Goal: Check status: Check status

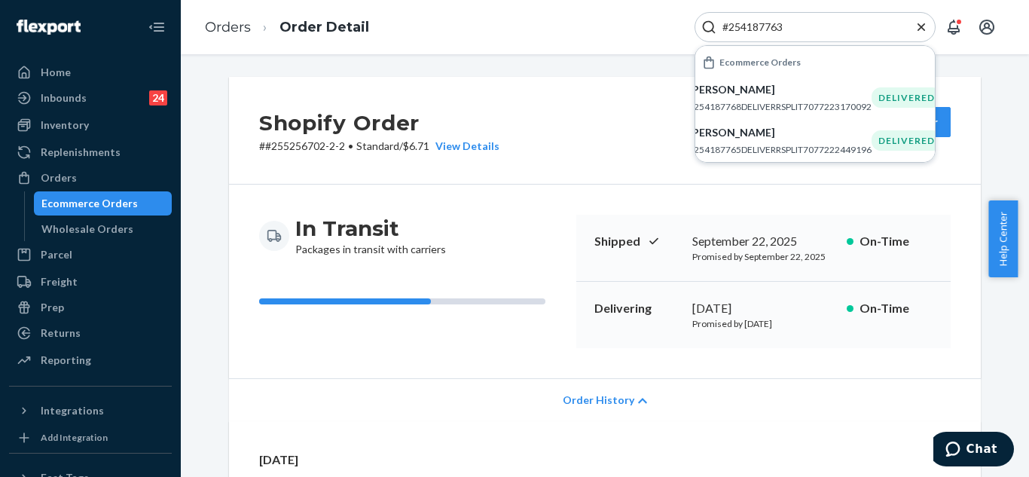
scroll to position [221, 0]
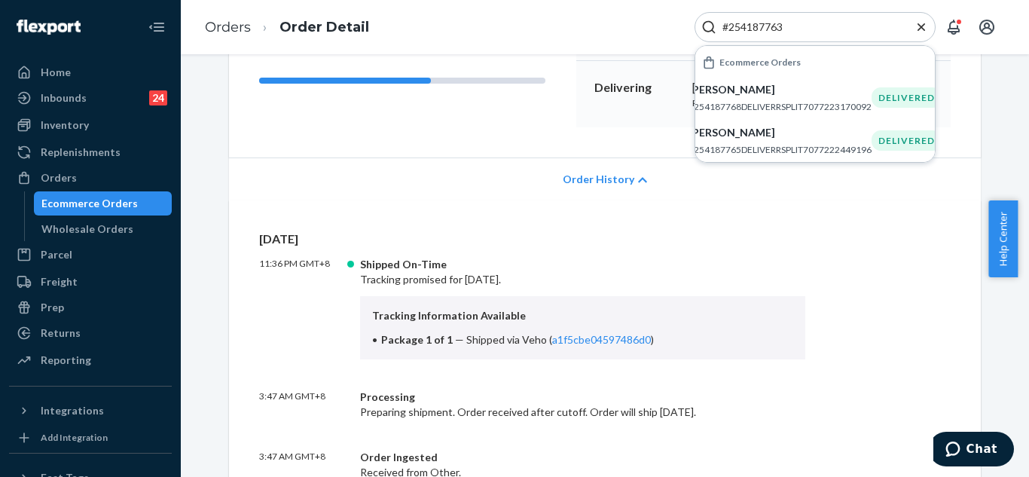
click at [916, 26] on icon "Close Search" at bounding box center [921, 27] width 15 height 15
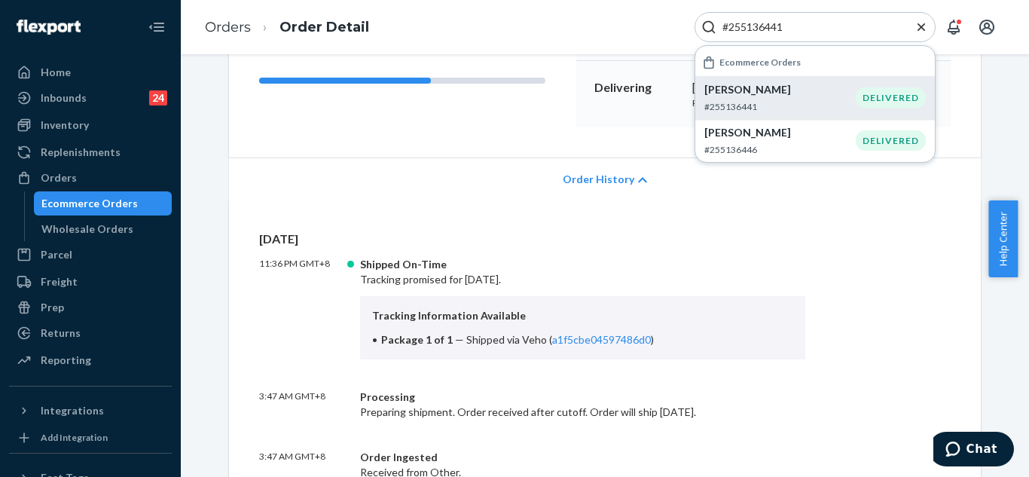
type input "#255136441"
click at [831, 87] on p "[PERSON_NAME]" at bounding box center [780, 89] width 151 height 15
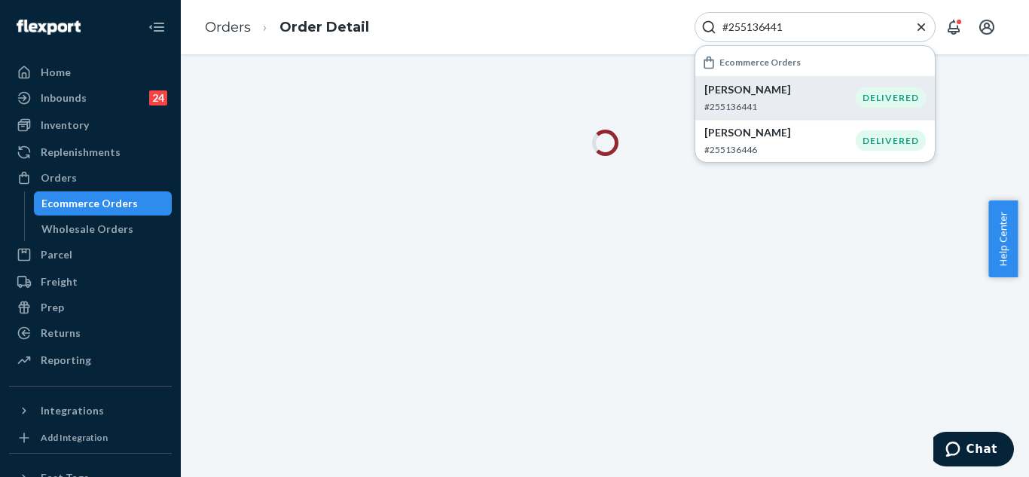
click at [831, 87] on p "[PERSON_NAME]" at bounding box center [780, 89] width 151 height 15
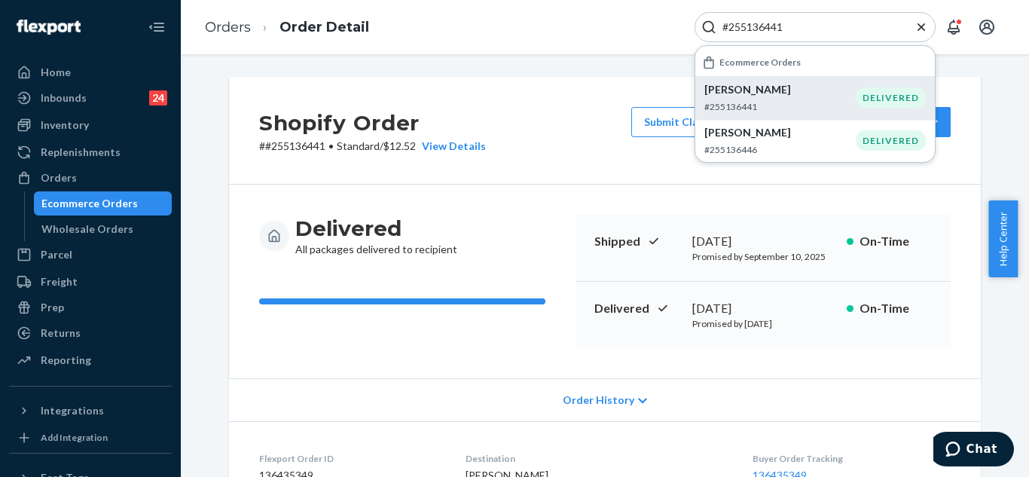
click at [919, 29] on icon "Close Search" at bounding box center [921, 27] width 15 height 15
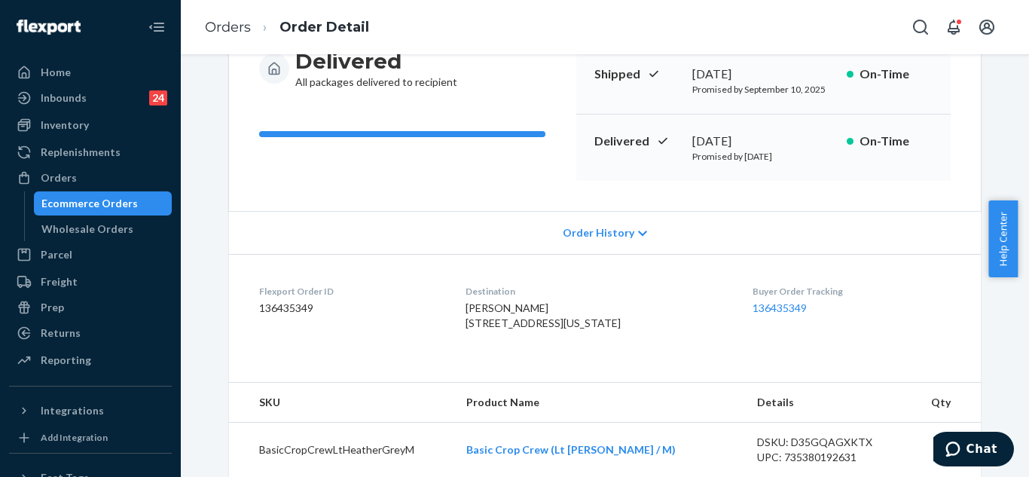
scroll to position [216, 0]
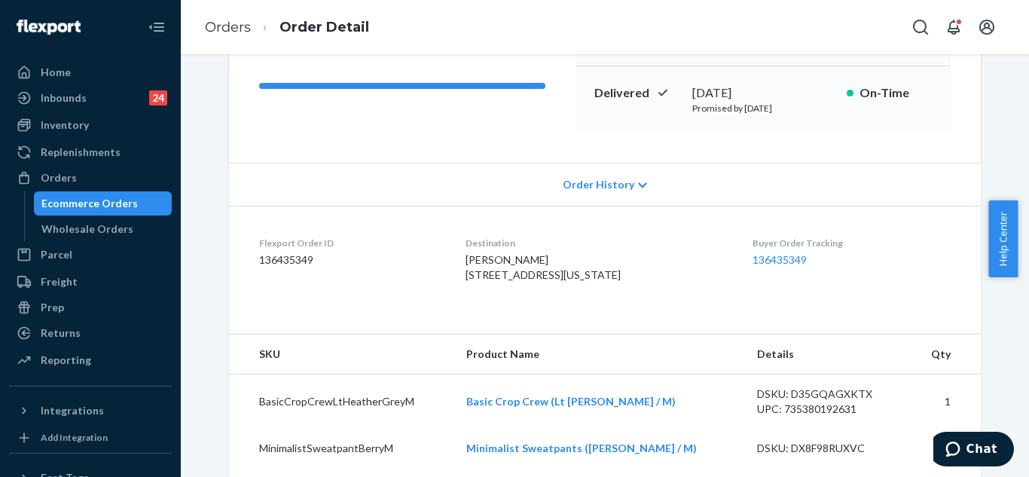
click at [598, 186] on span "Order History" at bounding box center [599, 184] width 72 height 15
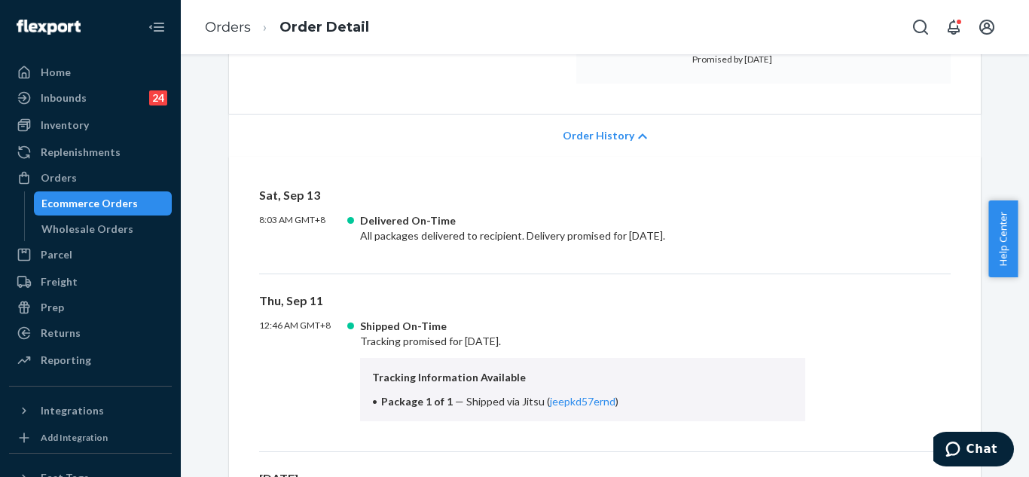
scroll to position [291, 0]
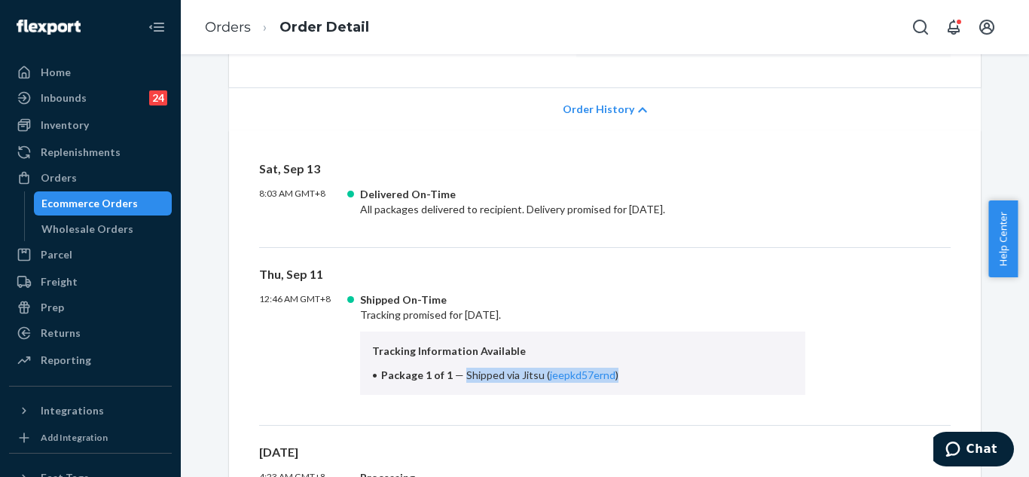
drag, startPoint x: 458, startPoint y: 374, endPoint x: 607, endPoint y: 375, distance: 149.2
click at [607, 375] on li "Package 1 of 1 — Shipped via Jitsu ( jeepkd57ernd )" at bounding box center [582, 375] width 421 height 15
copy span "Shipped via Jitsu ( jeepkd57ernd )"
drag, startPoint x: 901, startPoint y: 29, endPoint x: 912, endPoint y: 29, distance: 11.3
click at [904, 29] on div "Orders Order Detail" at bounding box center [605, 27] width 849 height 54
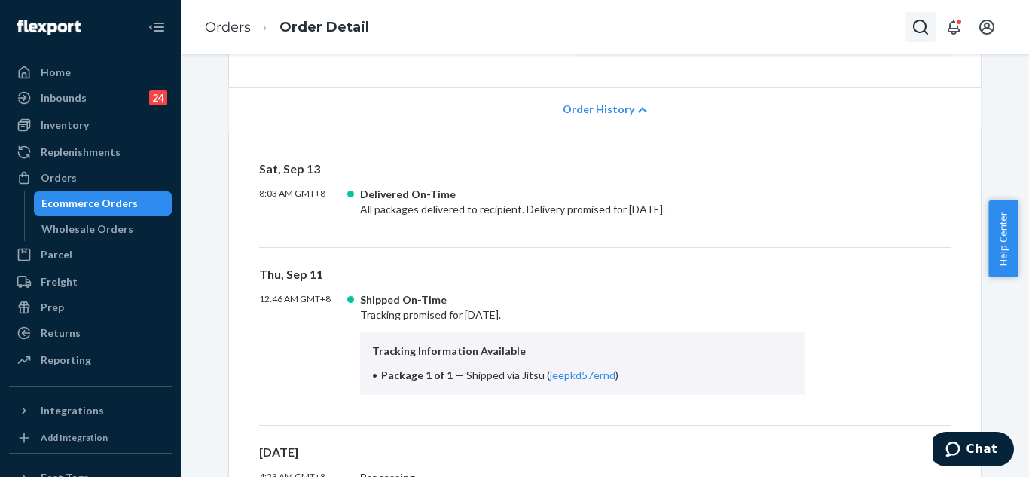
click at [912, 29] on icon "Open Search Box" at bounding box center [921, 27] width 18 height 18
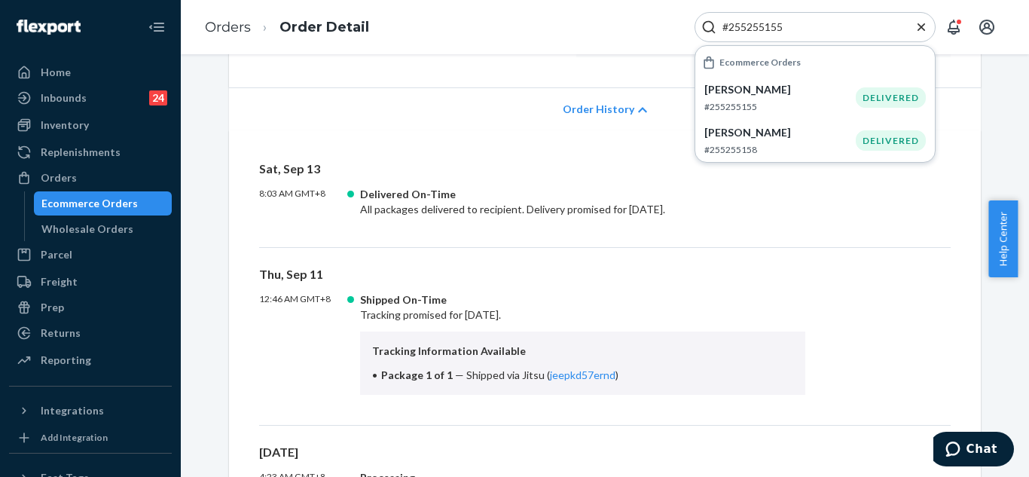
type input "#255255155"
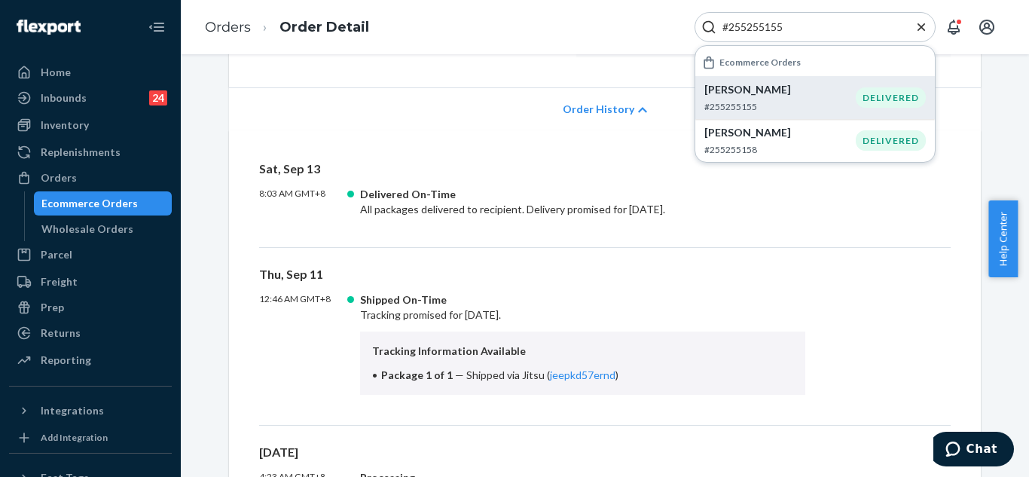
click at [788, 90] on p "[PERSON_NAME]" at bounding box center [780, 89] width 151 height 15
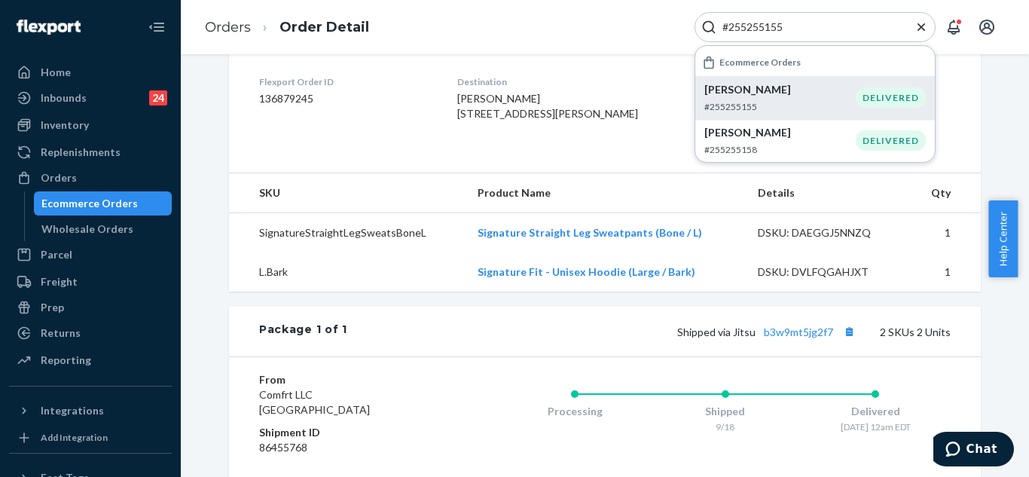
scroll to position [151, 0]
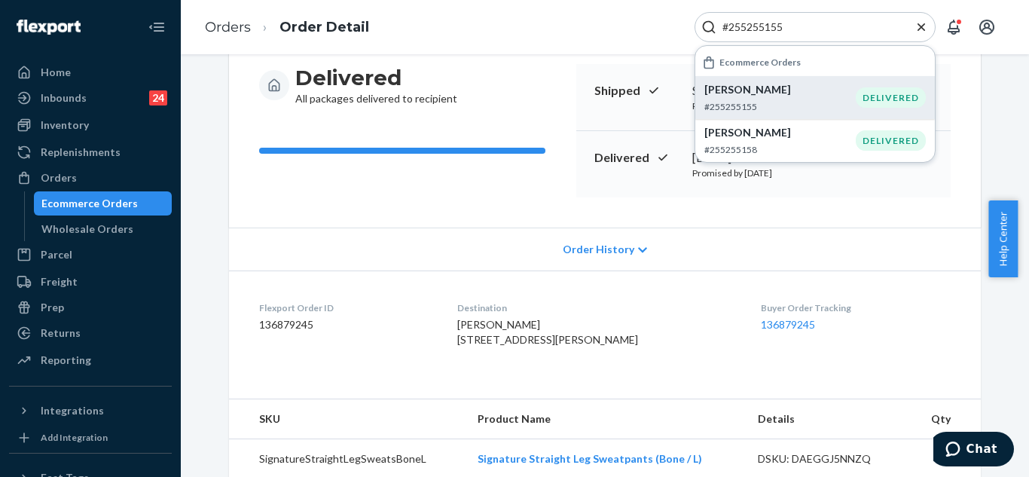
click at [626, 254] on span "Order History" at bounding box center [599, 249] width 72 height 15
click at [624, 248] on span "Order History" at bounding box center [599, 249] width 72 height 15
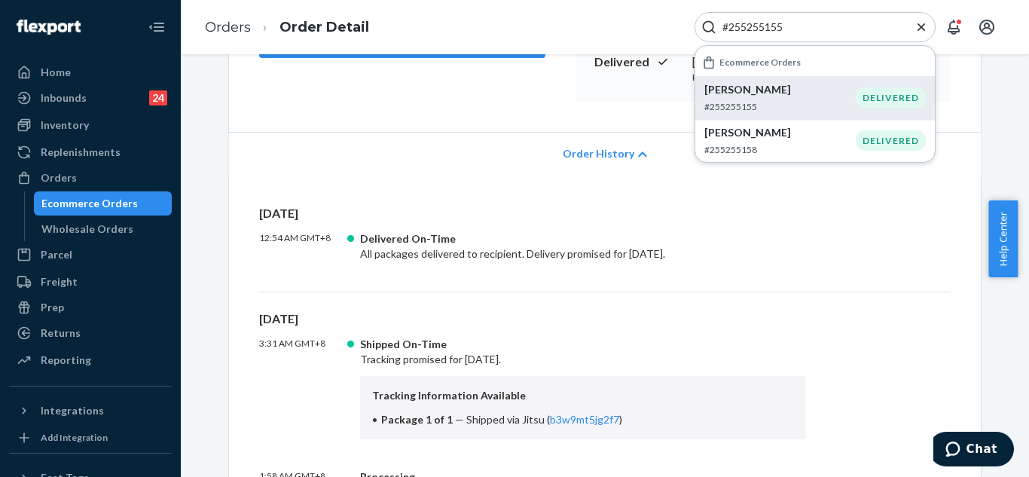
scroll to position [377, 0]
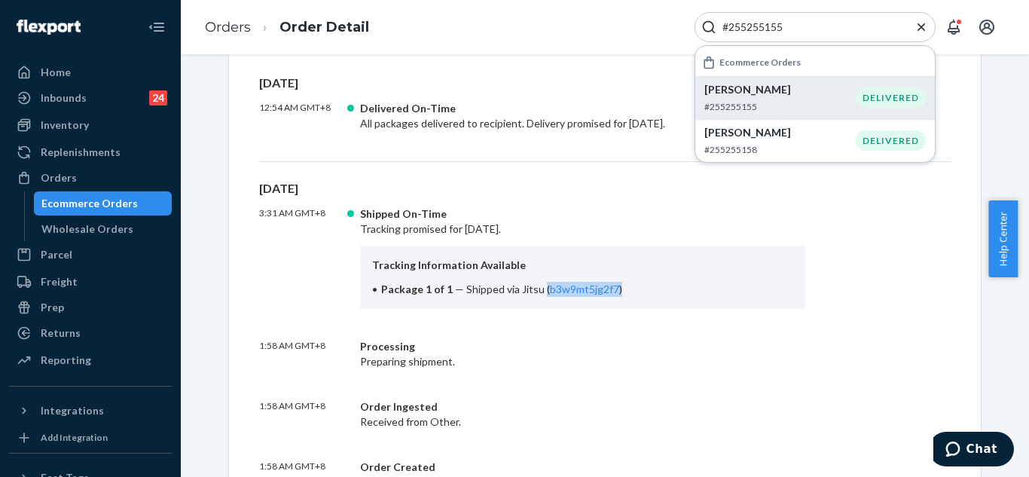
drag, startPoint x: 535, startPoint y: 292, endPoint x: 611, endPoint y: 292, distance: 76.1
click at [611, 292] on li "Package 1 of 1 — Shipped via Jitsu ( b3w9mt5jg2f7 )" at bounding box center [582, 289] width 421 height 15
drag, startPoint x: 611, startPoint y: 292, endPoint x: 603, endPoint y: 320, distance: 29.1
click at [611, 293] on li "Package 1 of 1 — Shipped via Jitsu ( b3w9mt5jg2f7 )" at bounding box center [582, 289] width 421 height 15
drag, startPoint x: 560, startPoint y: 338, endPoint x: 482, endPoint y: 333, distance: 78.6
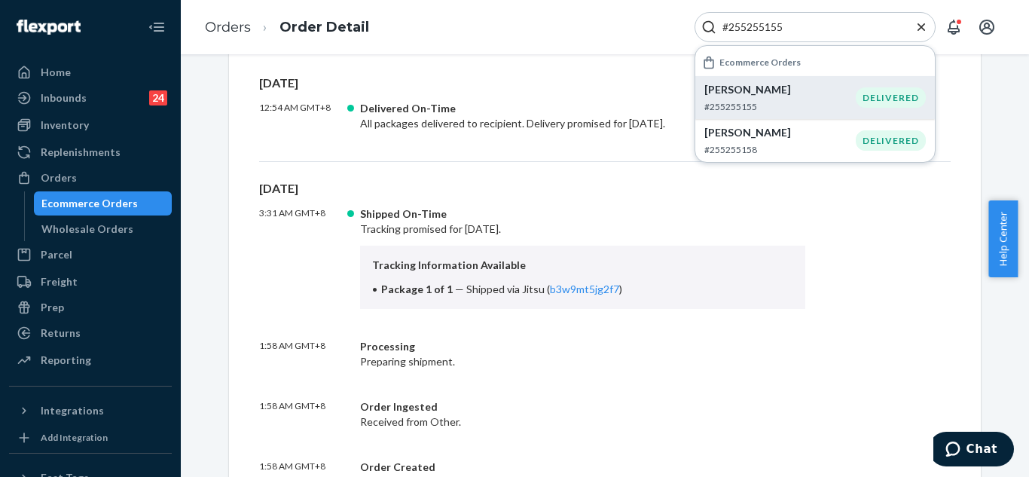
click at [557, 341] on div "Processing" at bounding box center [582, 346] width 445 height 15
drag, startPoint x: 458, startPoint y: 292, endPoint x: 610, endPoint y: 293, distance: 151.5
click at [610, 293] on span "Shipped via Jitsu ( b3w9mt5jg2f7 )" at bounding box center [545, 289] width 156 height 13
copy span "Shipped via Jitsu ( b3w9mt5jg2f7 )"
click at [622, 408] on div "Order Ingested" at bounding box center [582, 406] width 445 height 15
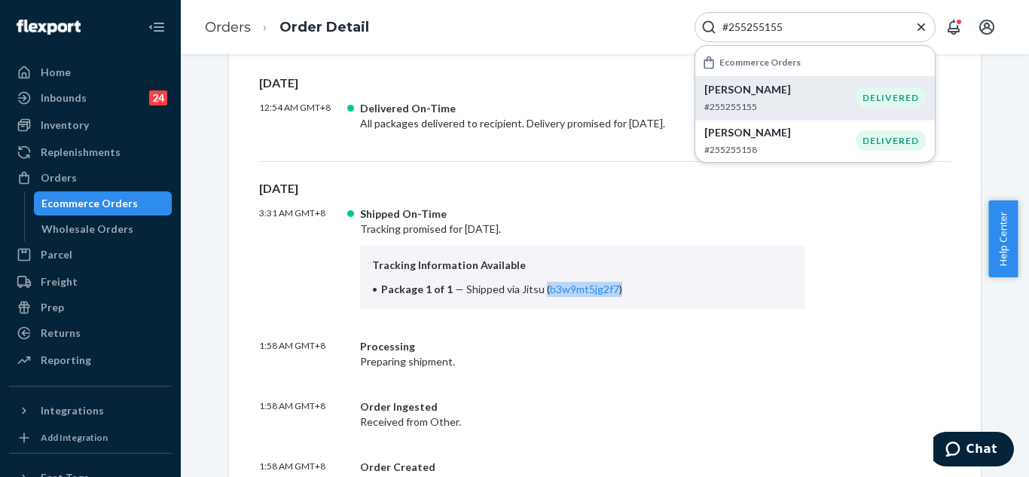
drag, startPoint x: 535, startPoint y: 285, endPoint x: 611, endPoint y: 286, distance: 76.1
click at [611, 286] on li "Package 1 of 1 — Shipped via Jitsu ( b3w9mt5jg2f7 )" at bounding box center [582, 289] width 421 height 15
copy span "( b3w9mt5jg2f7 )"
